Goal: Check status

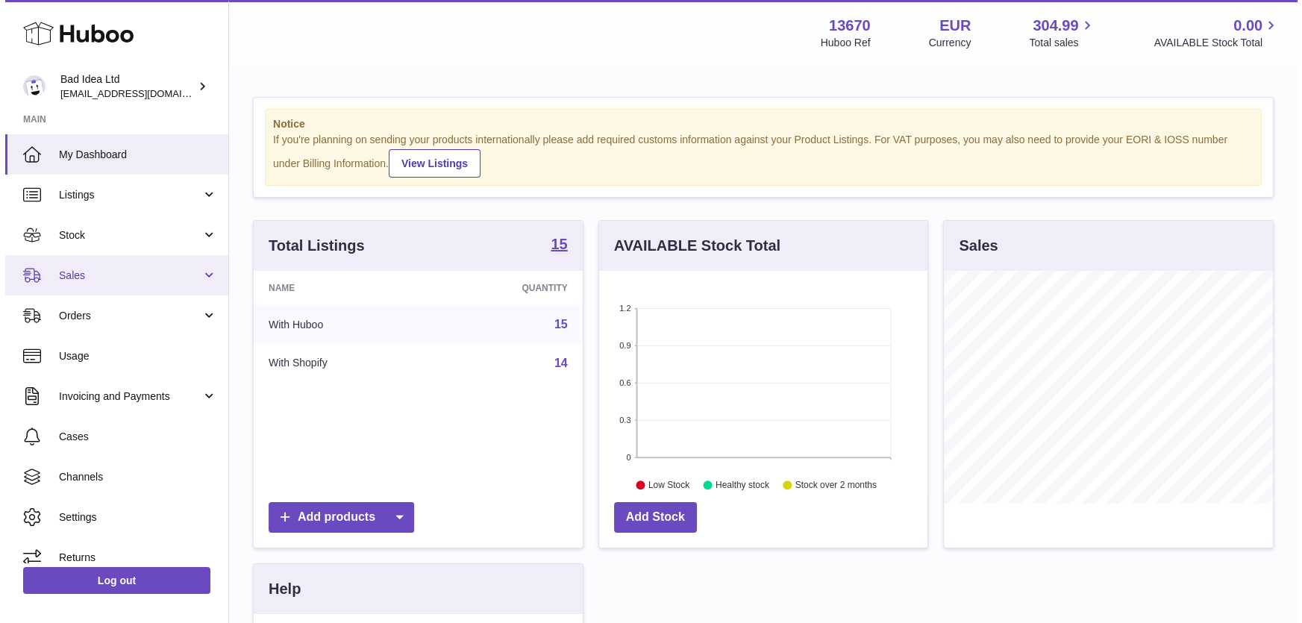
scroll to position [232, 328]
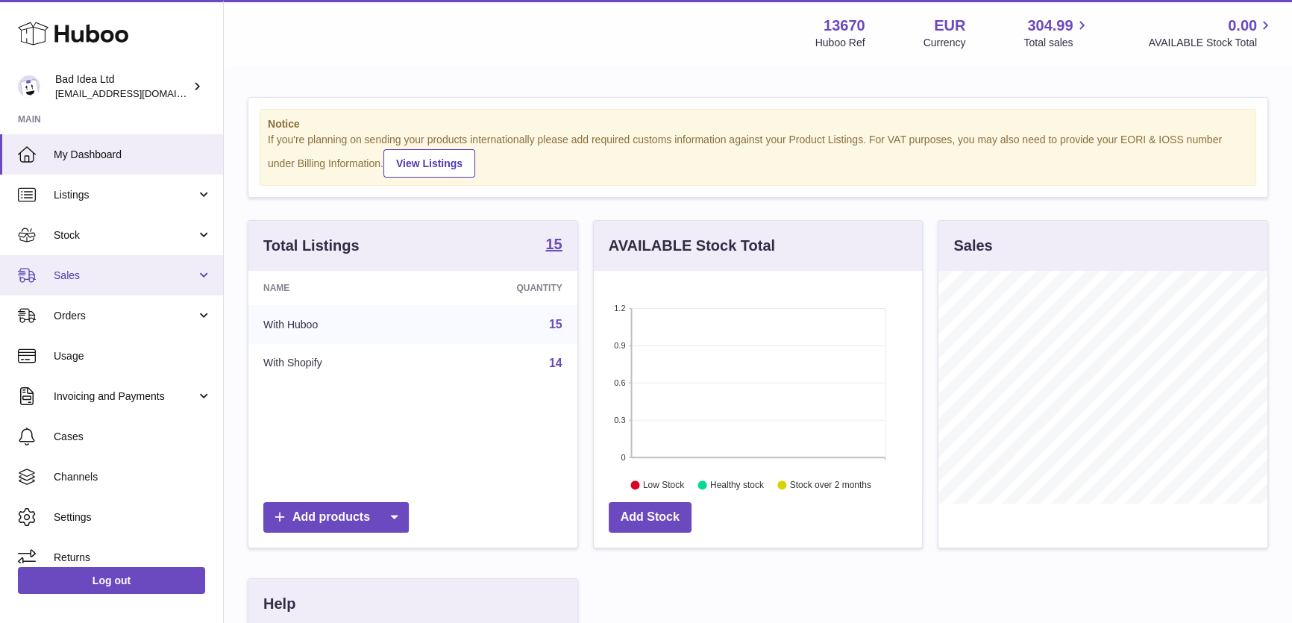
click at [101, 279] on span "Sales" at bounding box center [125, 276] width 142 height 14
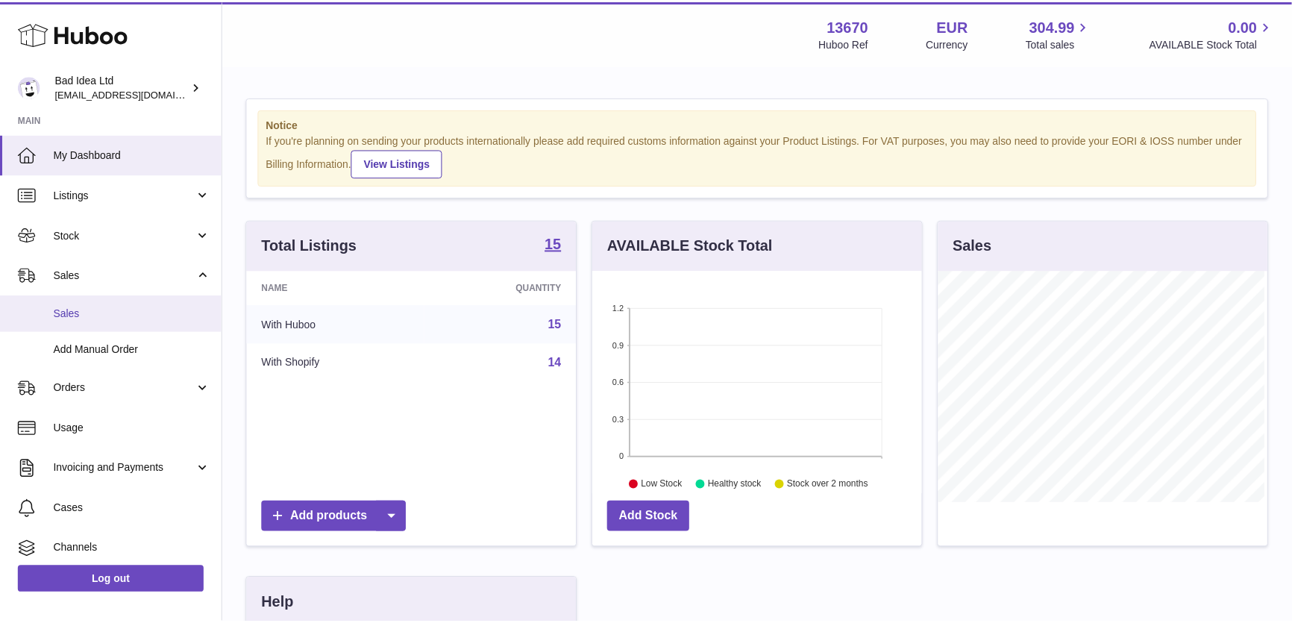
scroll to position [232, 332]
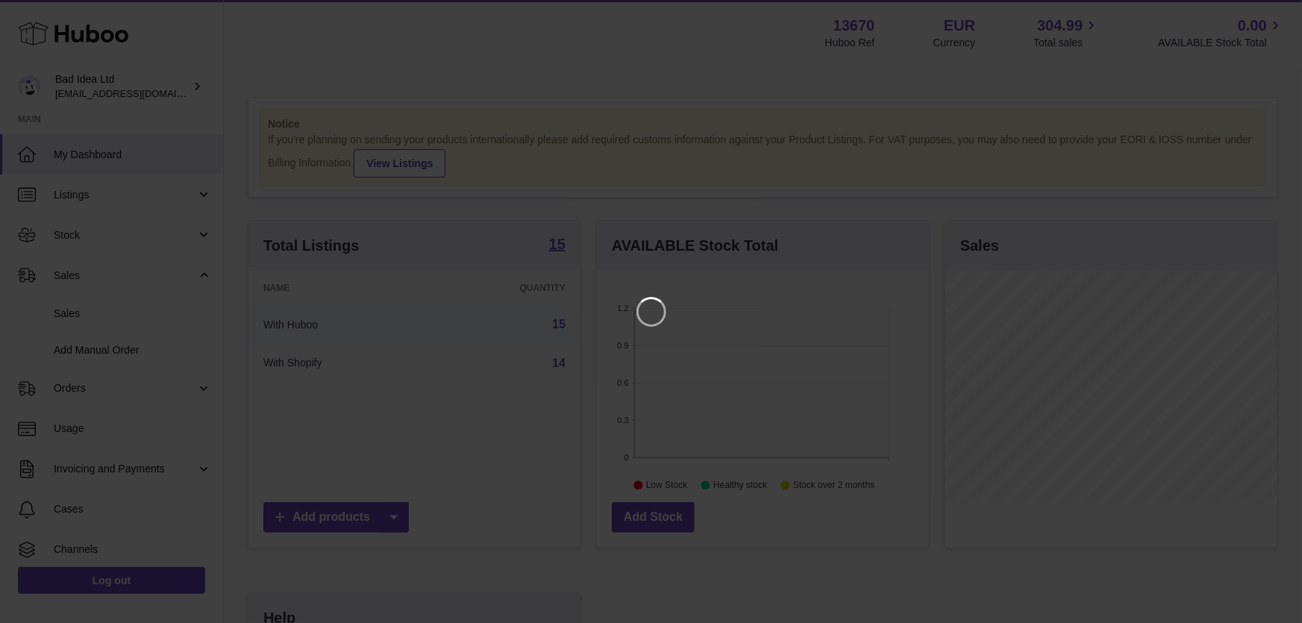
click at [492, 142] on iframe at bounding box center [651, 311] width 1242 height 563
click at [1259, 14] on icon "Close" at bounding box center [1263, 13] width 18 height 18
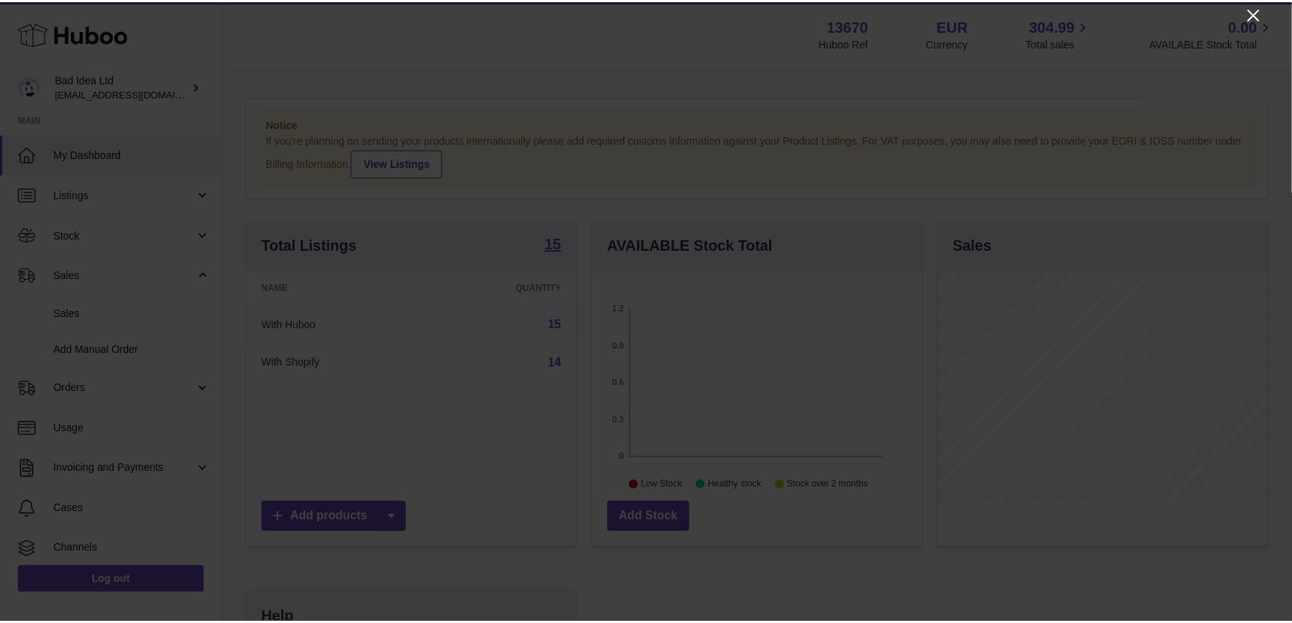
scroll to position [745820, 745724]
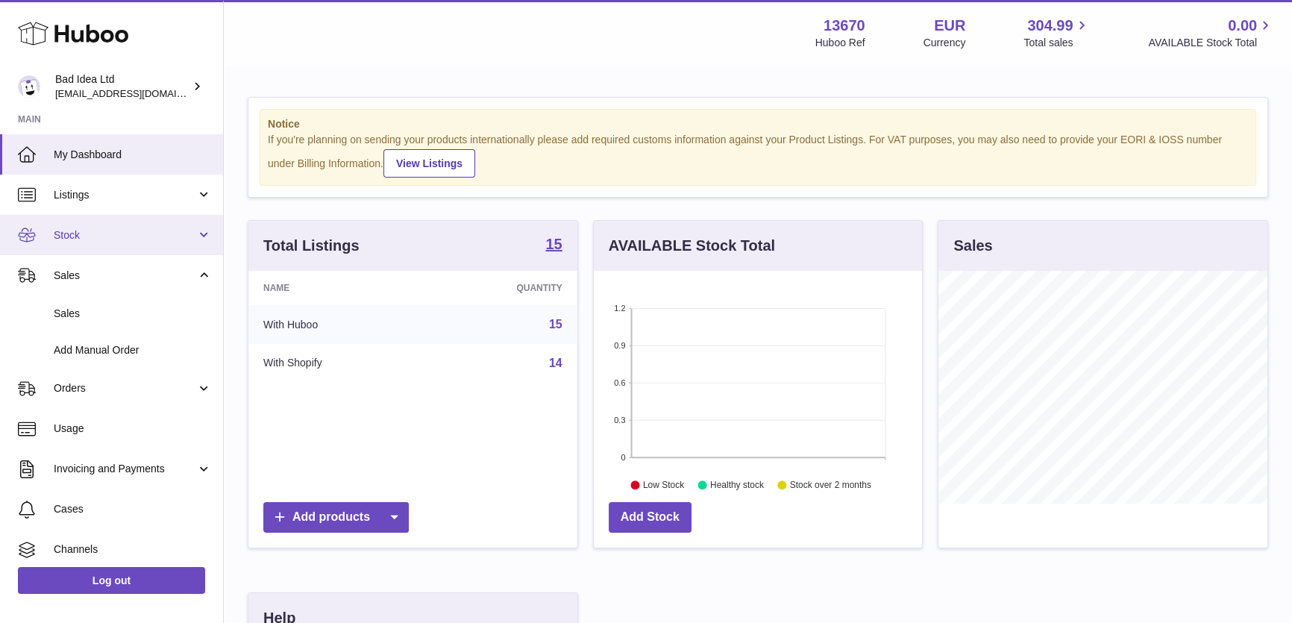
click at [121, 240] on span "Stock" at bounding box center [125, 235] width 142 height 14
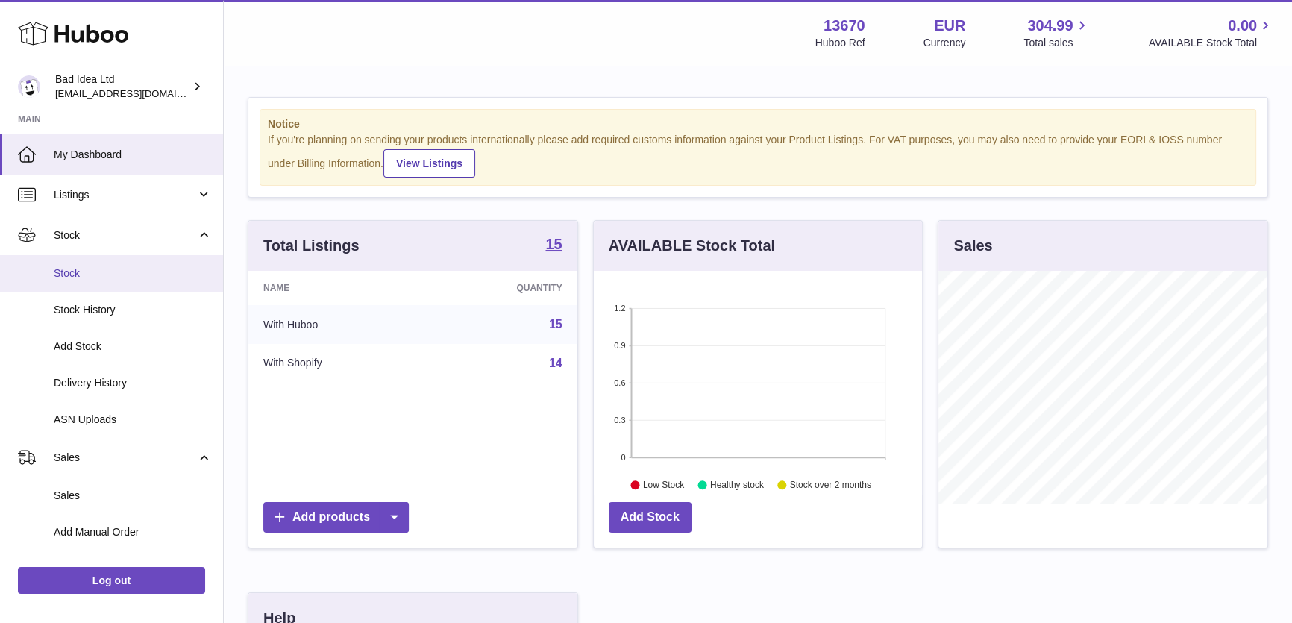
click at [117, 272] on span "Stock" at bounding box center [133, 273] width 158 height 14
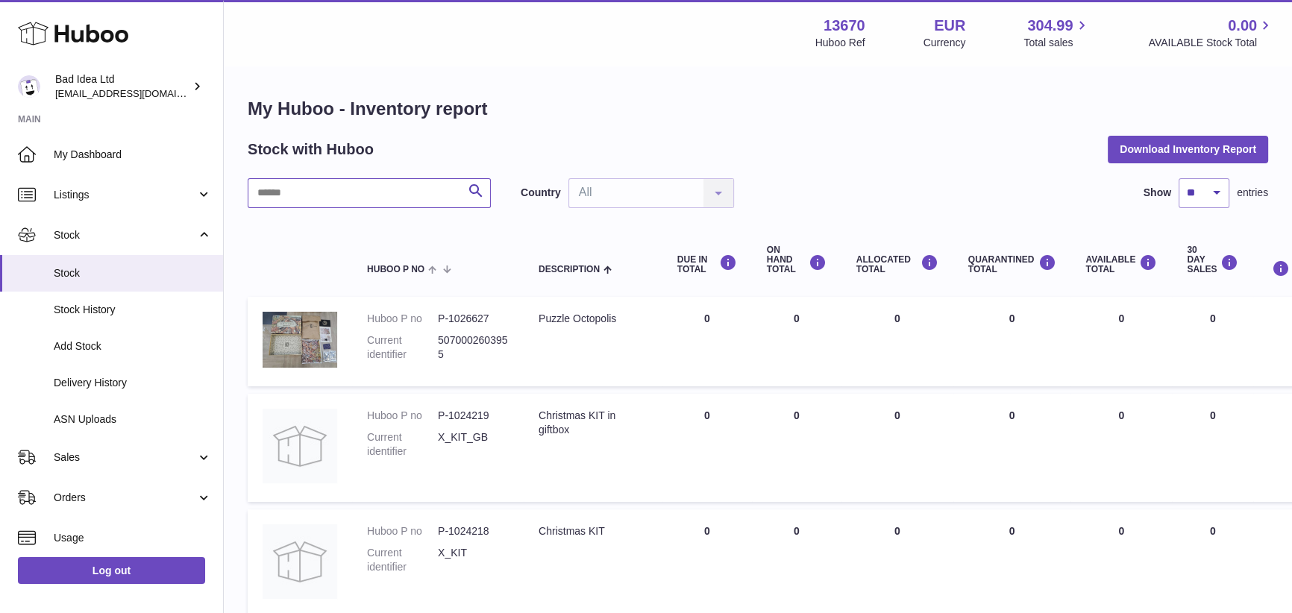
drag, startPoint x: 356, startPoint y: 200, endPoint x: 382, endPoint y: 201, distance: 26.2
click at [357, 200] on input "text" at bounding box center [369, 193] width 243 height 30
paste input "******"
type input "******"
click at [471, 189] on icon "submit" at bounding box center [476, 191] width 18 height 19
